Goal: Answer question/provide support

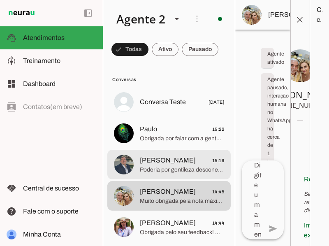
click at [164, 168] on span "Poderia por gentileza desconectar seu veiculo, iniciar primeiro no app e depois…" at bounding box center [182, 170] width 84 height 8
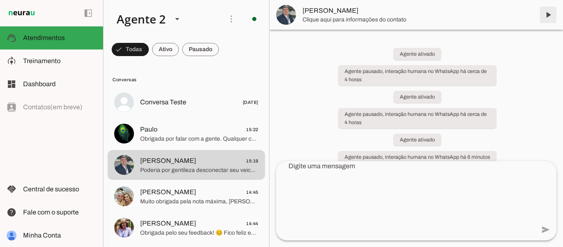
click at [329, 13] on span at bounding box center [548, 15] width 20 height 20
